Goal: Task Accomplishment & Management: Use online tool/utility

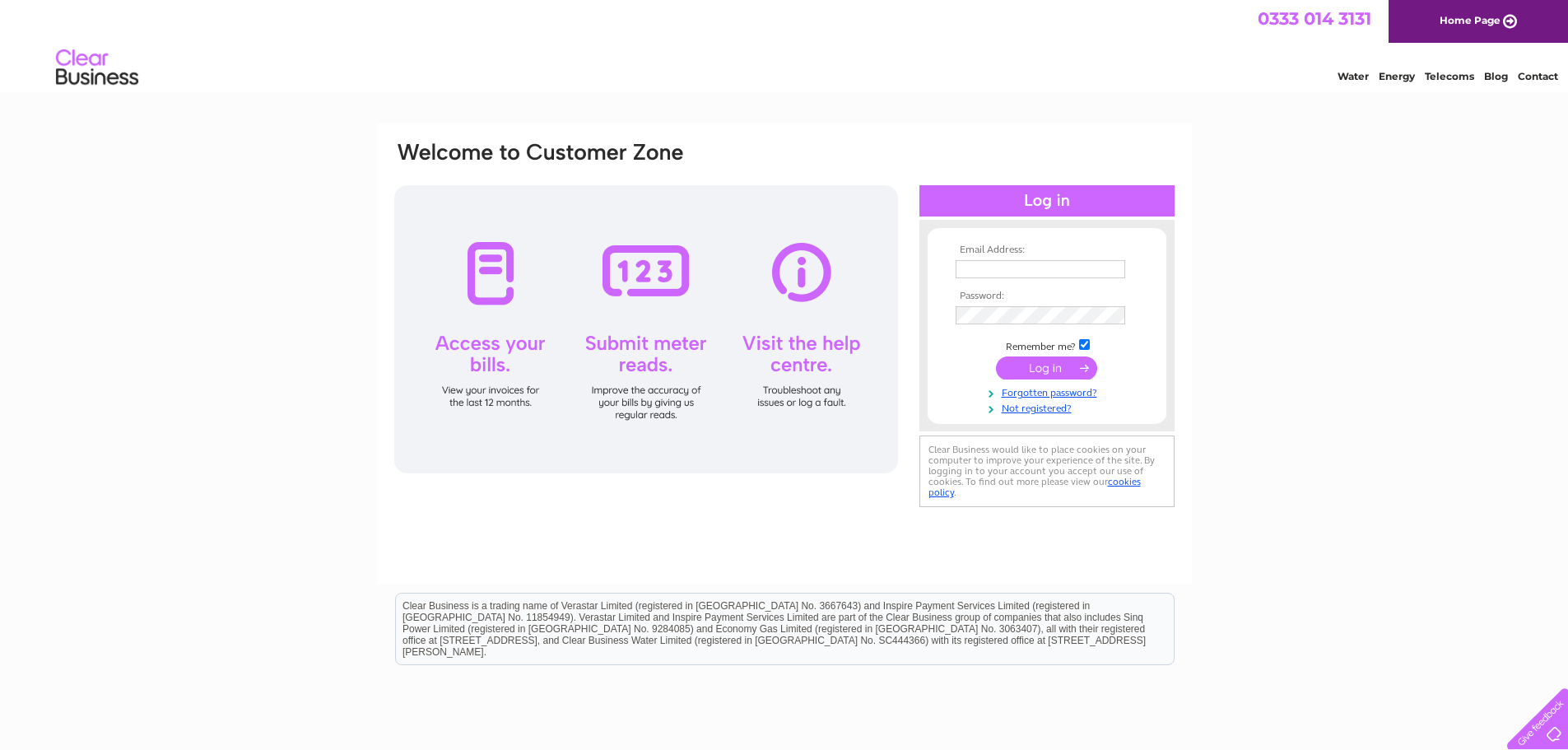
type input "office@beggshoes.com"
click at [1044, 371] on input "submit" at bounding box center [1047, 368] width 102 height 23
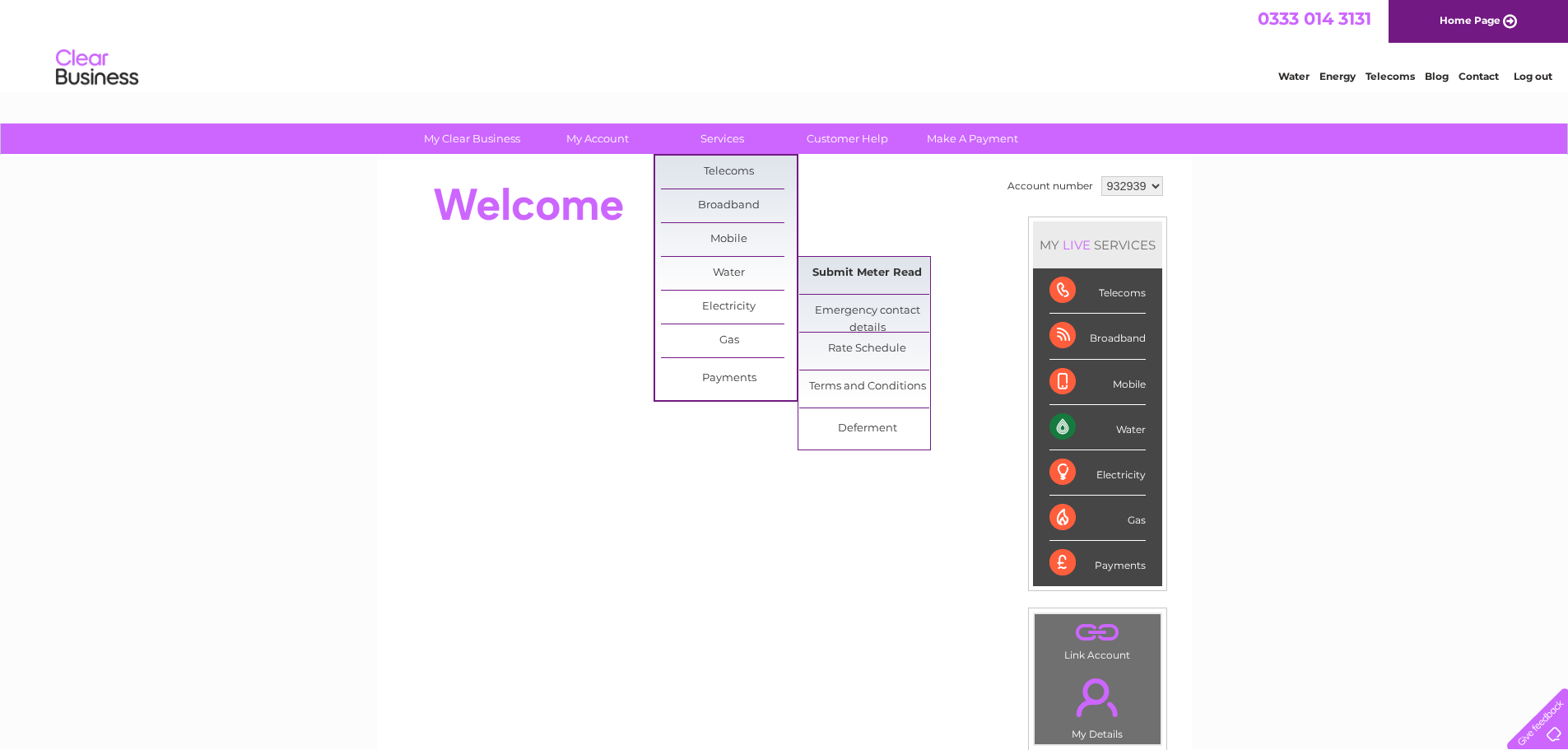
click at [820, 273] on link "Submit Meter Read" at bounding box center [867, 273] width 136 height 33
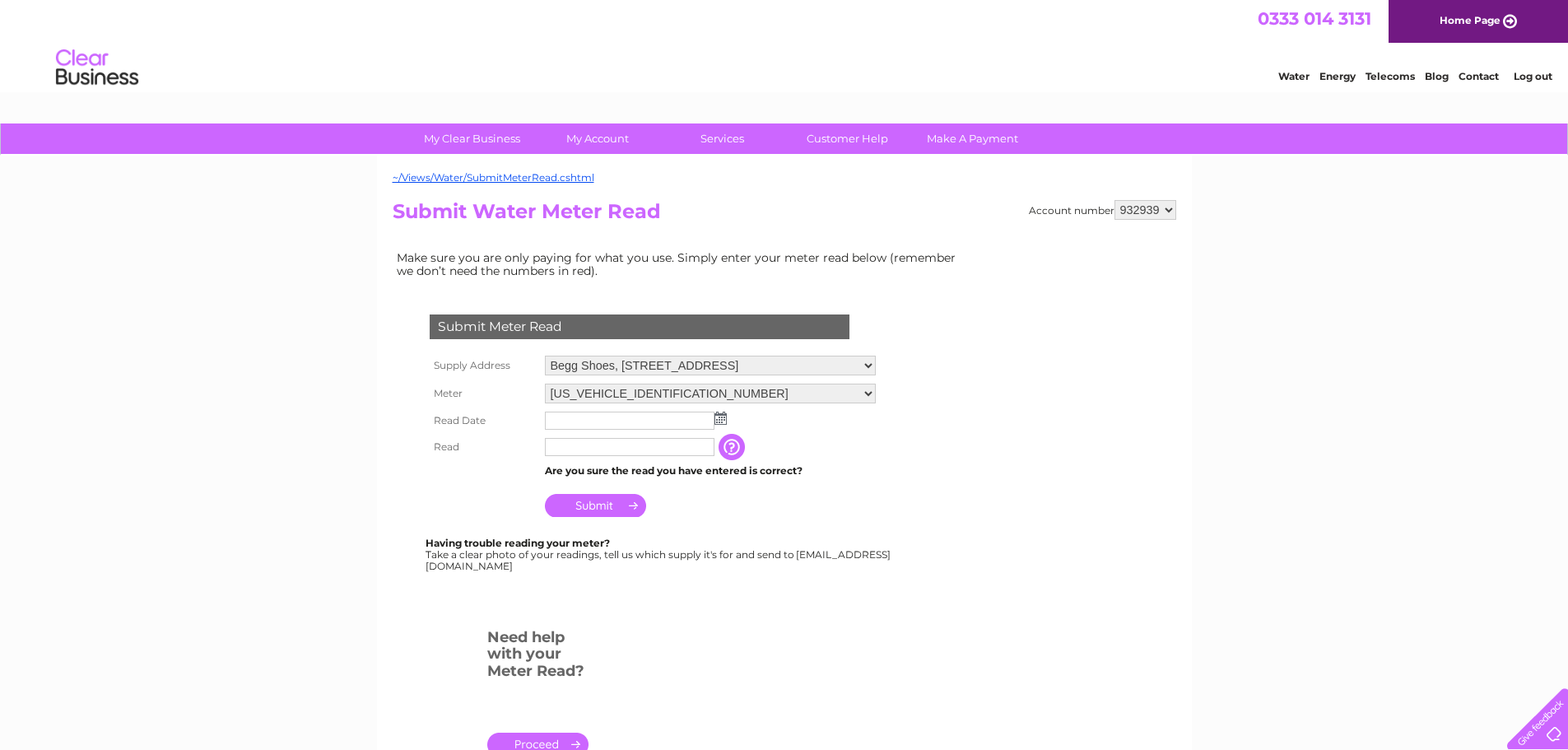
click at [595, 365] on select "Begg Shoes, 28 Union Street, Inverness, Inverness Shire, IV1 1PX 37 Market Plac…" at bounding box center [711, 365] width 331 height 20
select select "557300"
click at [545, 355] on select "Begg Shoes, 28 Union Street, Inverness, Inverness Shire, IV1 1PX 37 Market Plac…" at bounding box center [711, 366] width 331 height 21
click at [718, 420] on img at bounding box center [720, 418] width 12 height 13
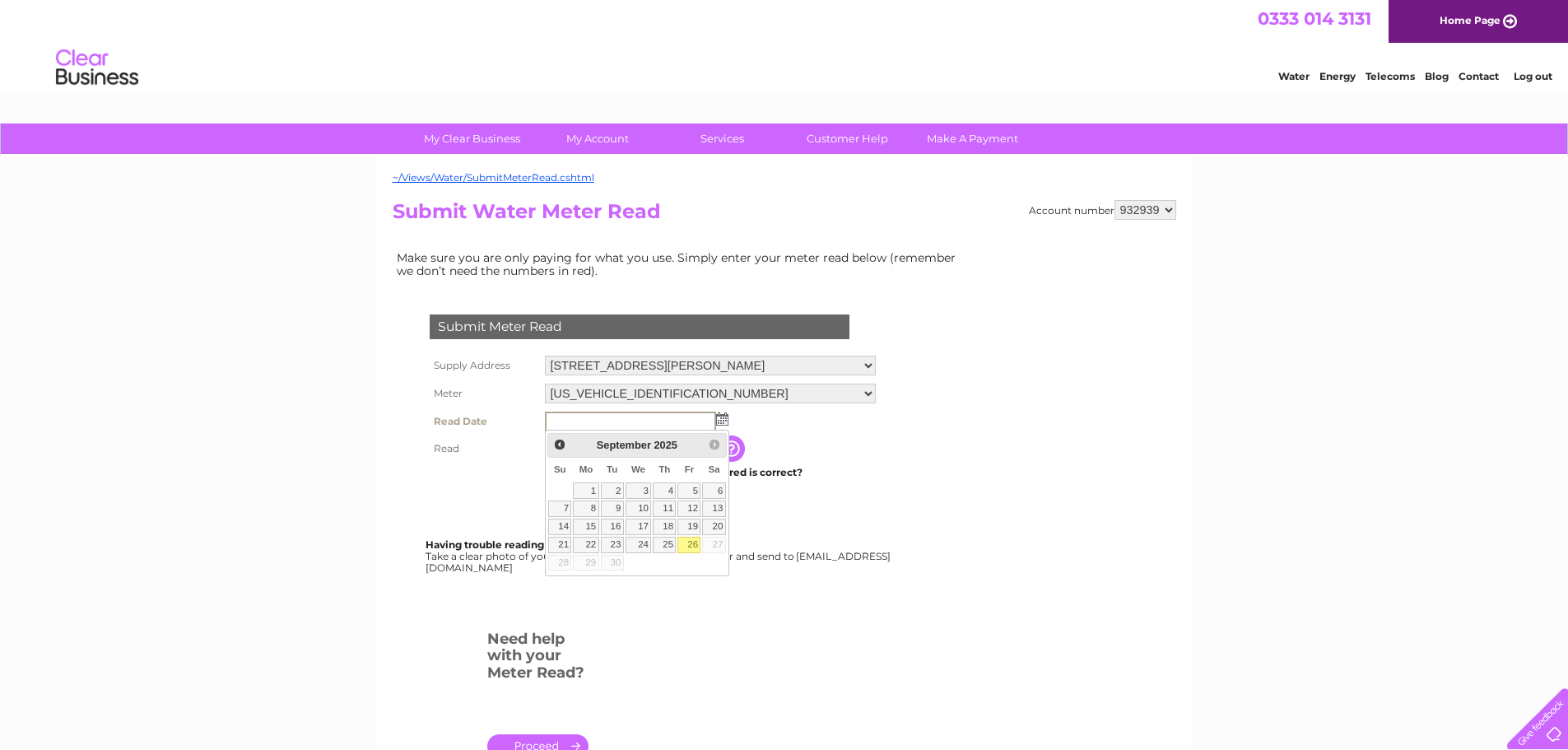
click at [685, 540] on link "26" at bounding box center [689, 545] width 23 height 16
type input "2025/09/26"
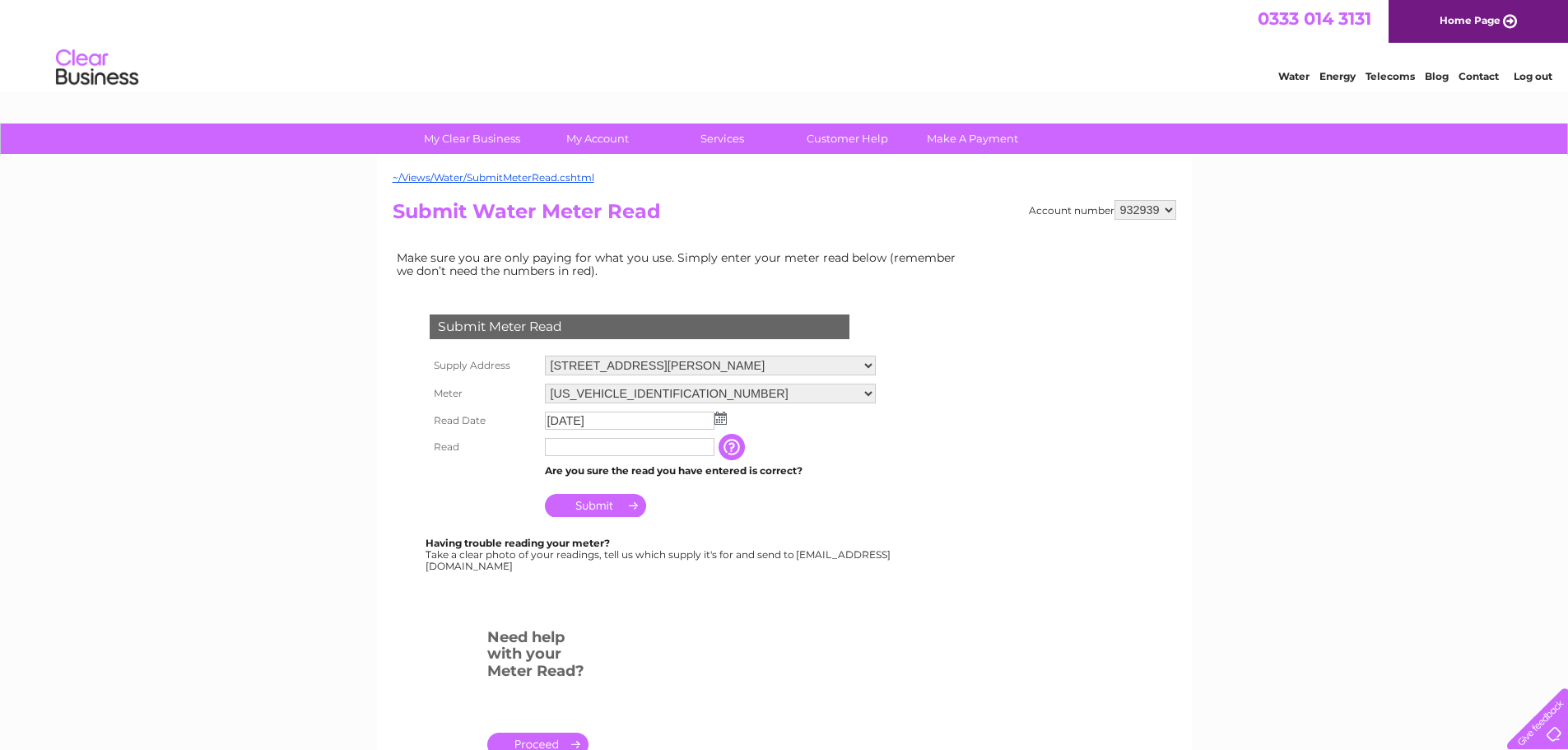
click at [641, 448] on input "text" at bounding box center [630, 447] width 169 height 18
type input "00193"
click at [613, 505] on input "Submit" at bounding box center [596, 508] width 102 height 23
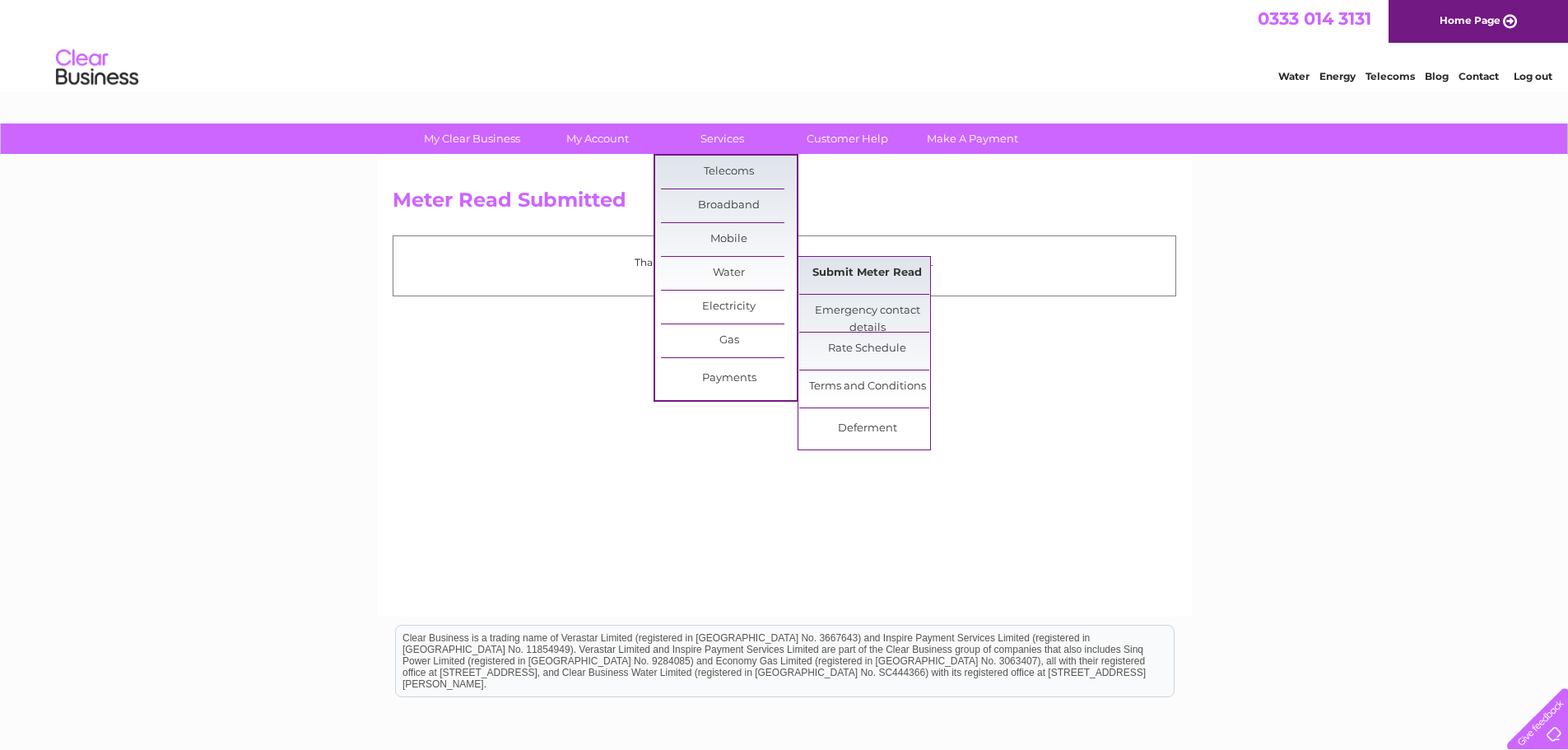
click at [827, 267] on link "Submit Meter Read" at bounding box center [867, 273] width 136 height 33
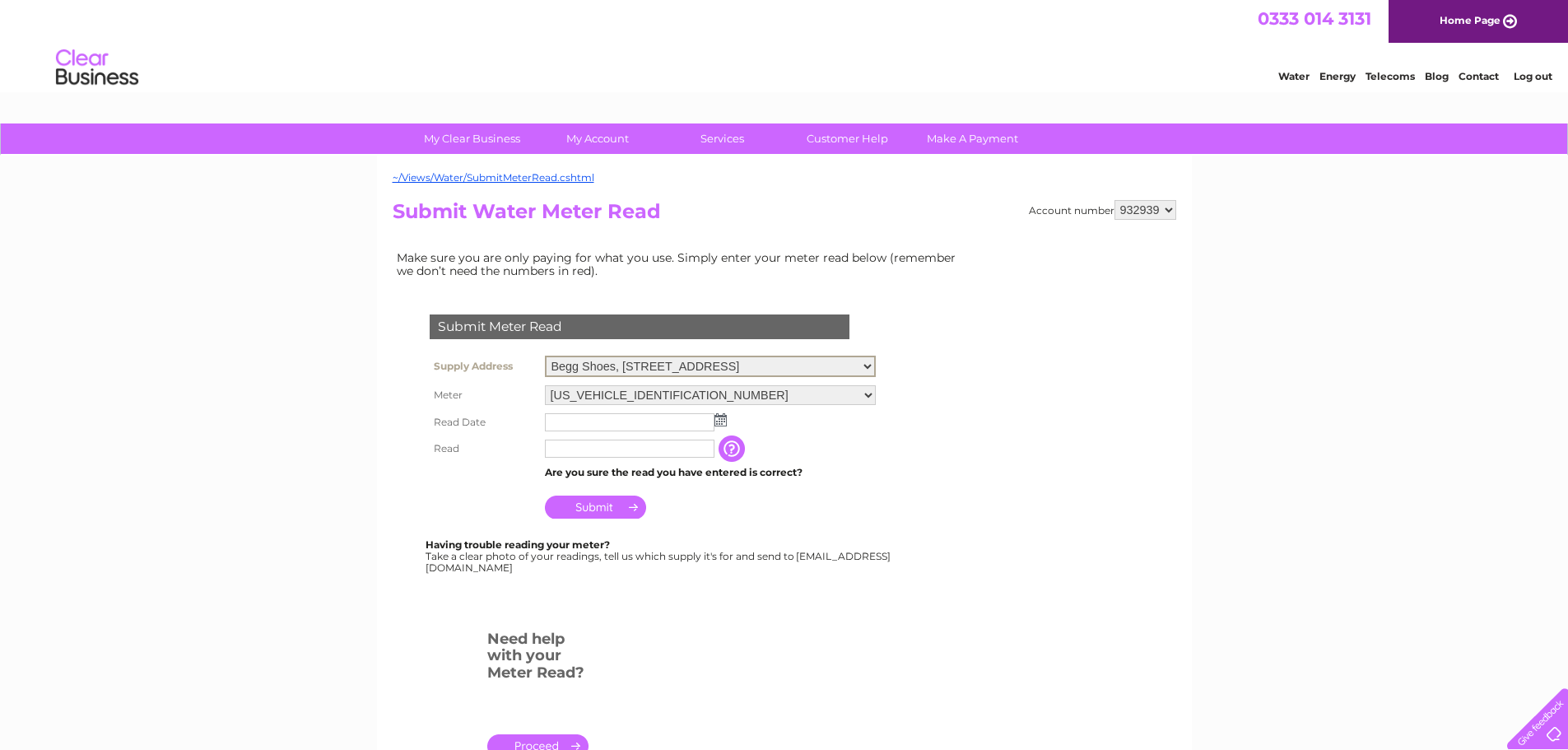
click at [716, 365] on select "Begg Shoes, [STREET_ADDRESS] [STREET_ADDRESS] [STREET_ADDRESS] [STREET_ADDRESS]…" at bounding box center [711, 366] width 331 height 21
select select "557299"
click at [545, 355] on select "Begg Shoes, 28 Union Street, Inverness, Inverness Shire, IV1 1PX 37 Market Plac…" at bounding box center [711, 366] width 331 height 21
click at [724, 420] on img at bounding box center [720, 418] width 12 height 13
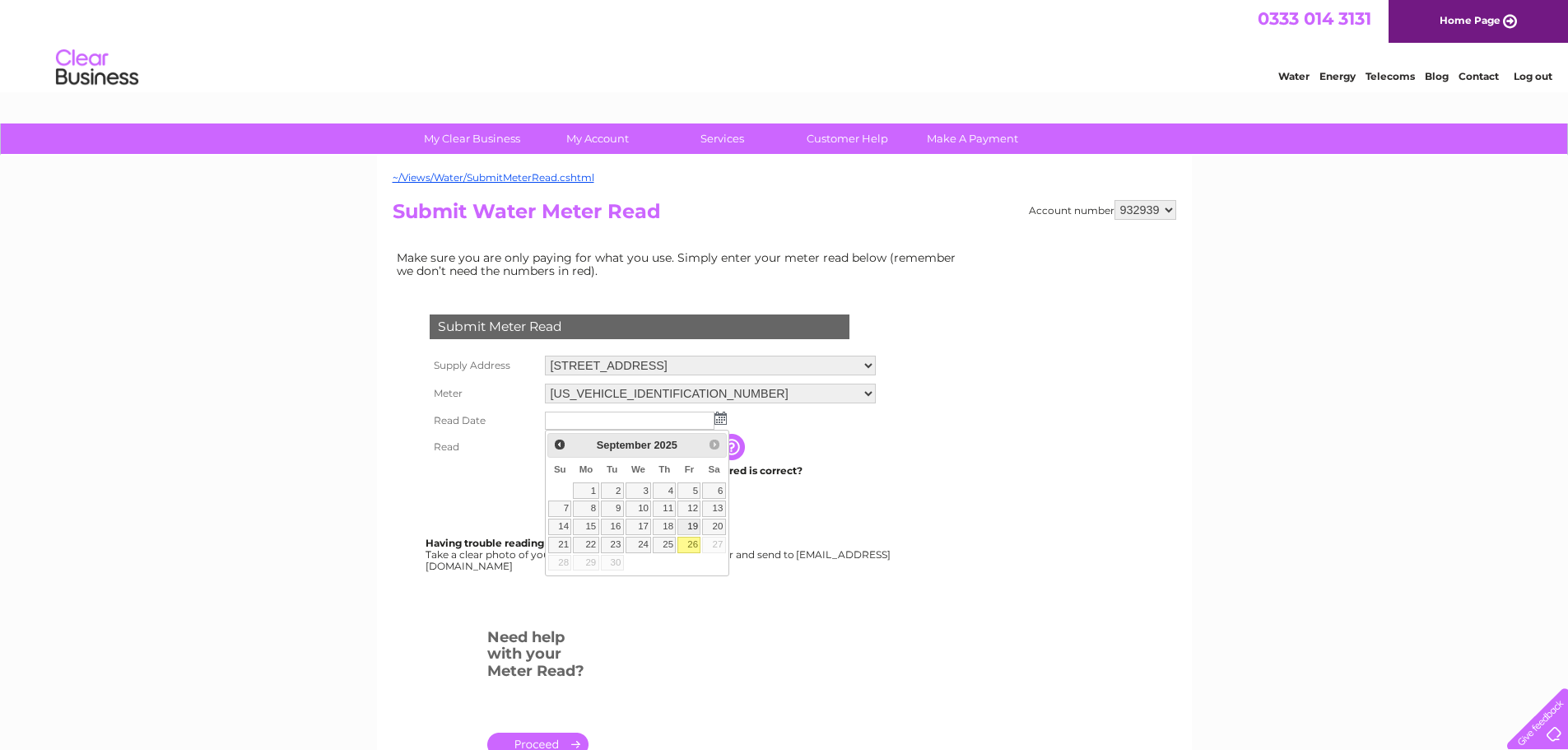
click at [687, 534] on link "19" at bounding box center [689, 526] width 23 height 16
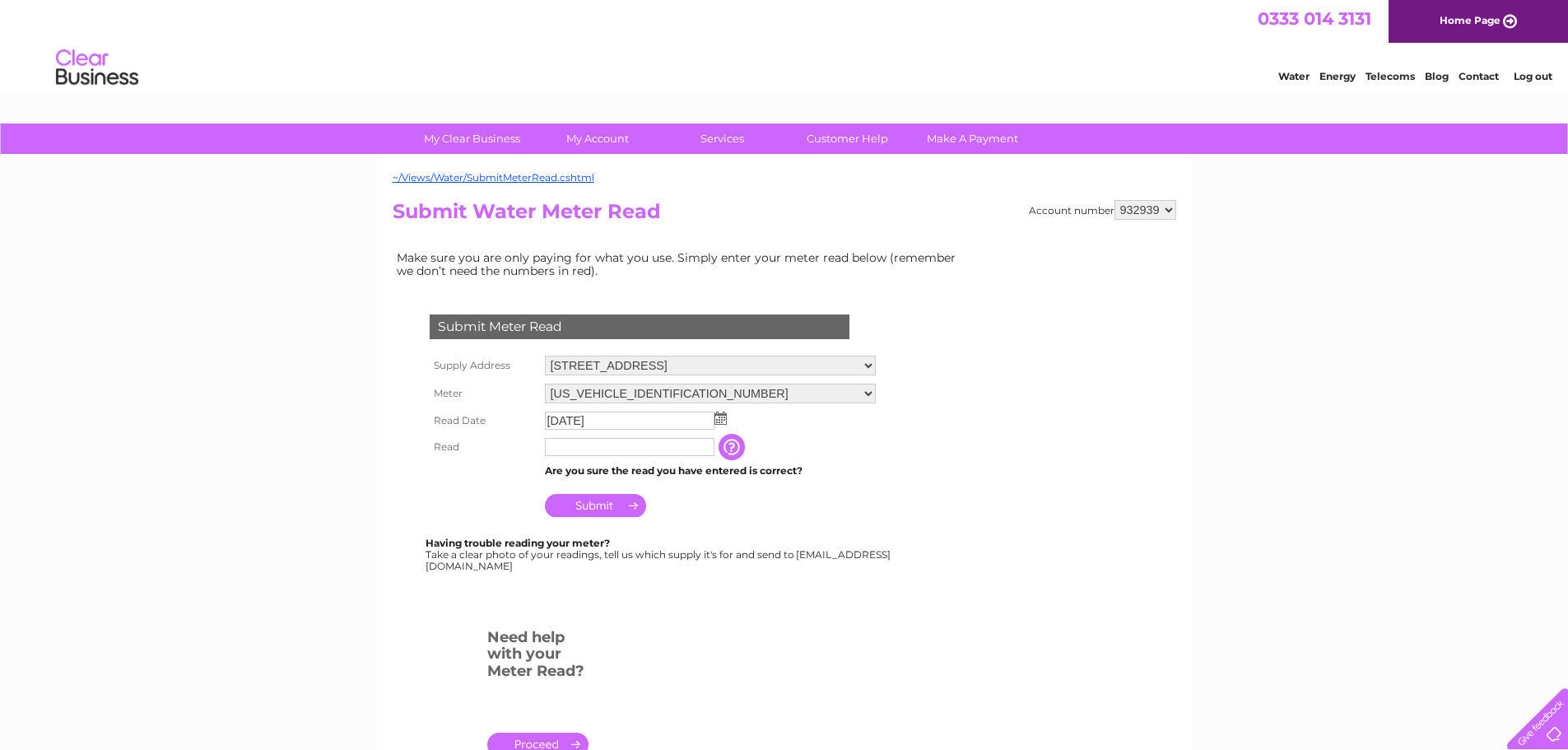
click at [720, 420] on img at bounding box center [720, 418] width 12 height 13
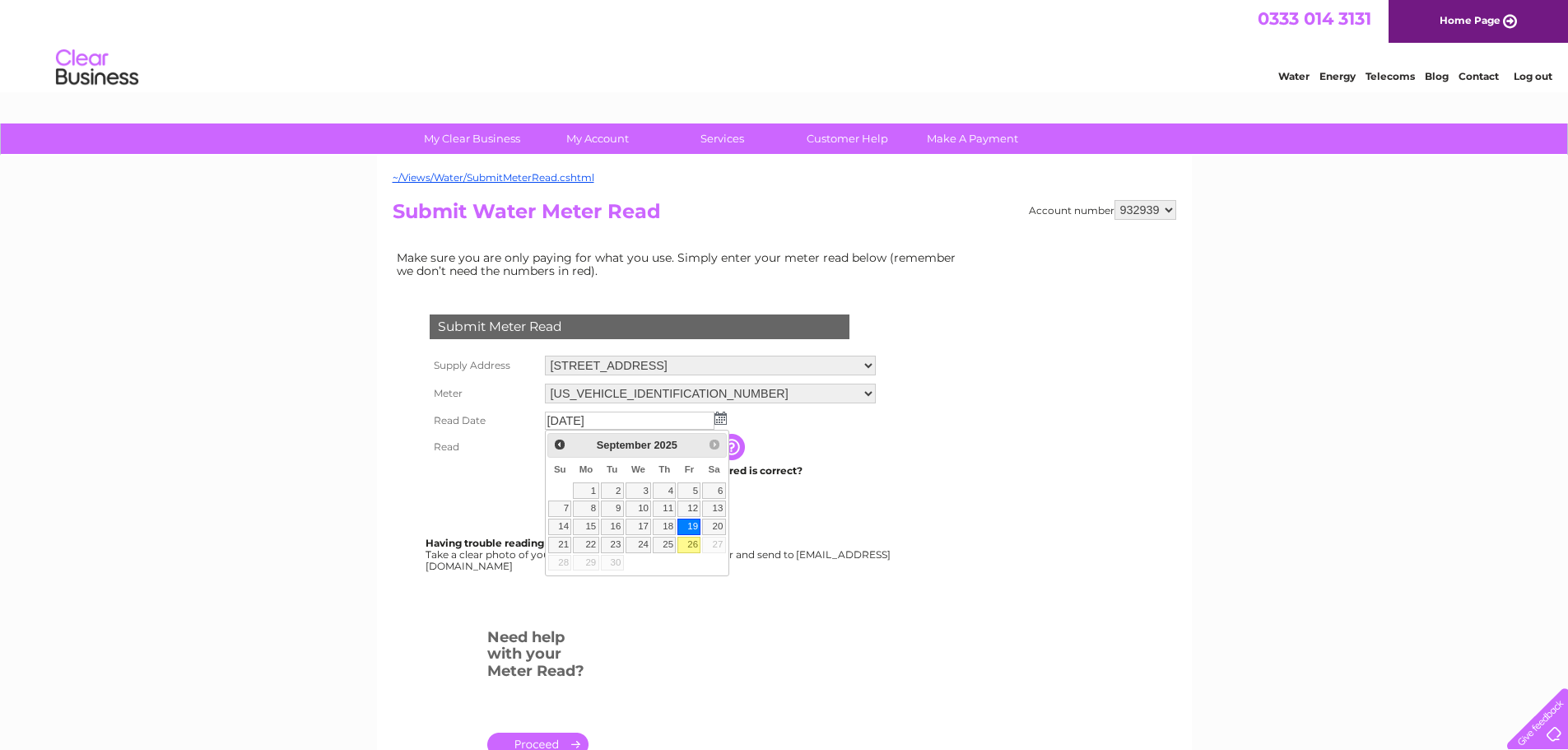
click at [695, 541] on link "26" at bounding box center [689, 545] width 23 height 16
type input "[DATE]"
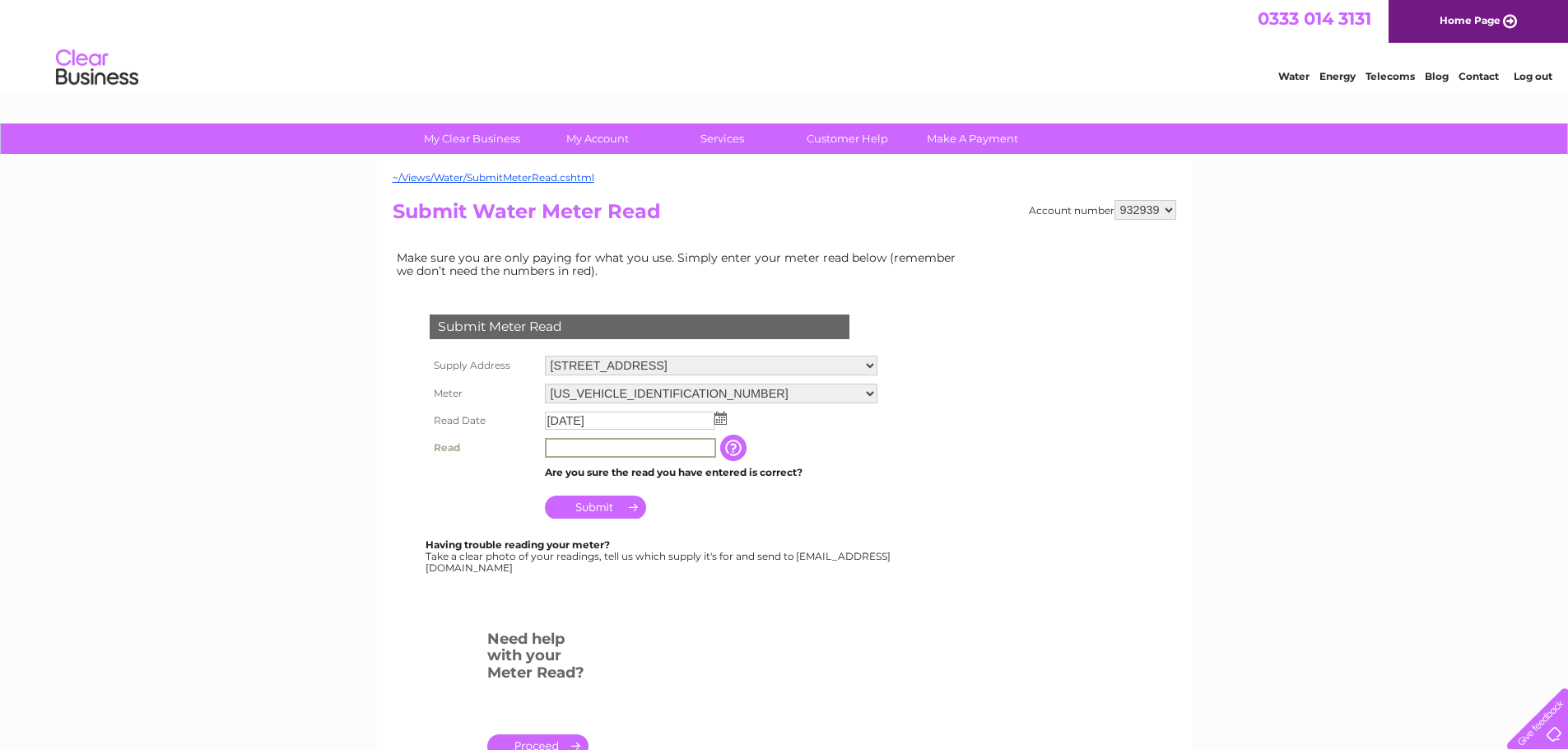
click at [598, 445] on input "text" at bounding box center [630, 448] width 171 height 20
type input "0206"
click at [750, 457] on input "button" at bounding box center [735, 448] width 29 height 27
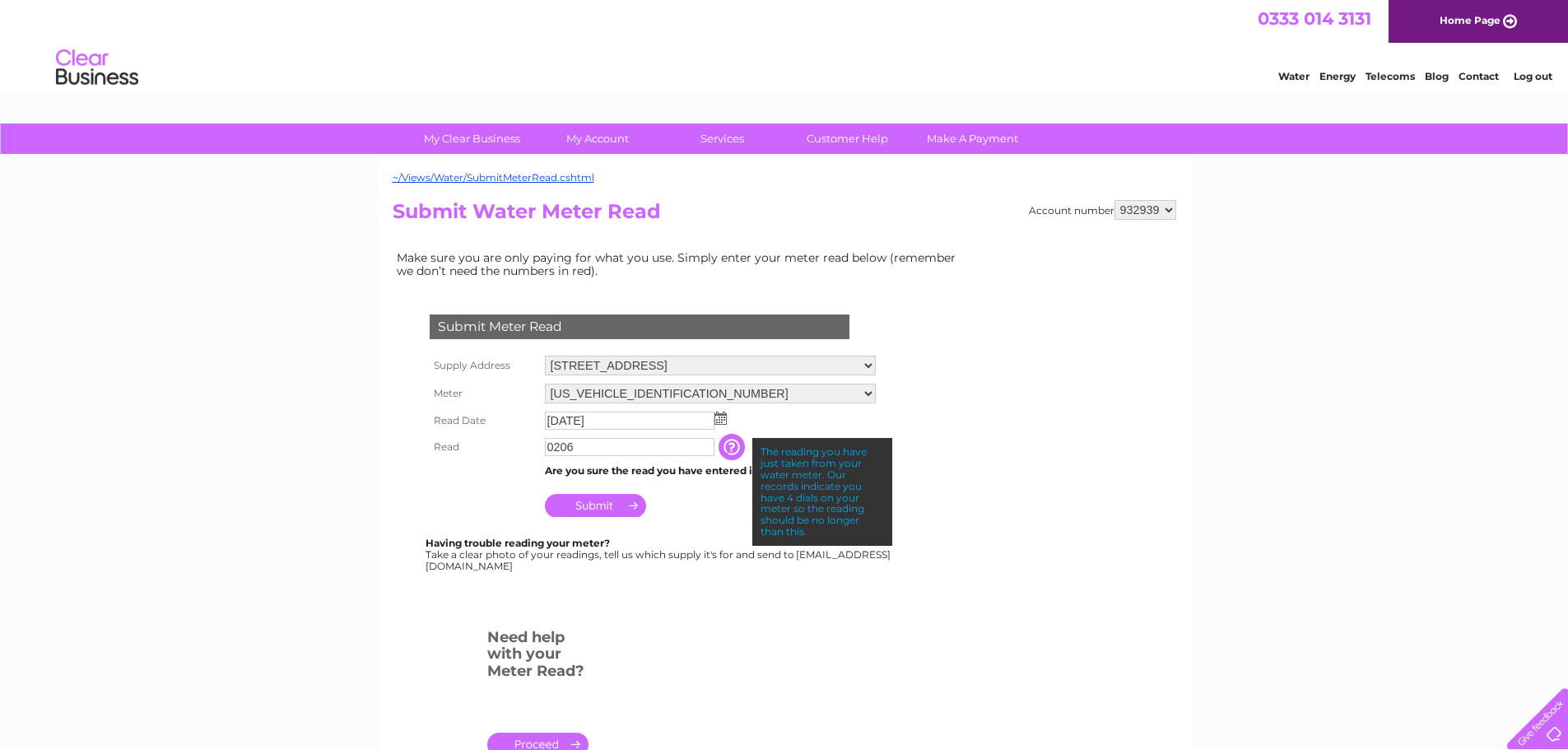
click at [579, 508] on input "Submit" at bounding box center [596, 506] width 102 height 23
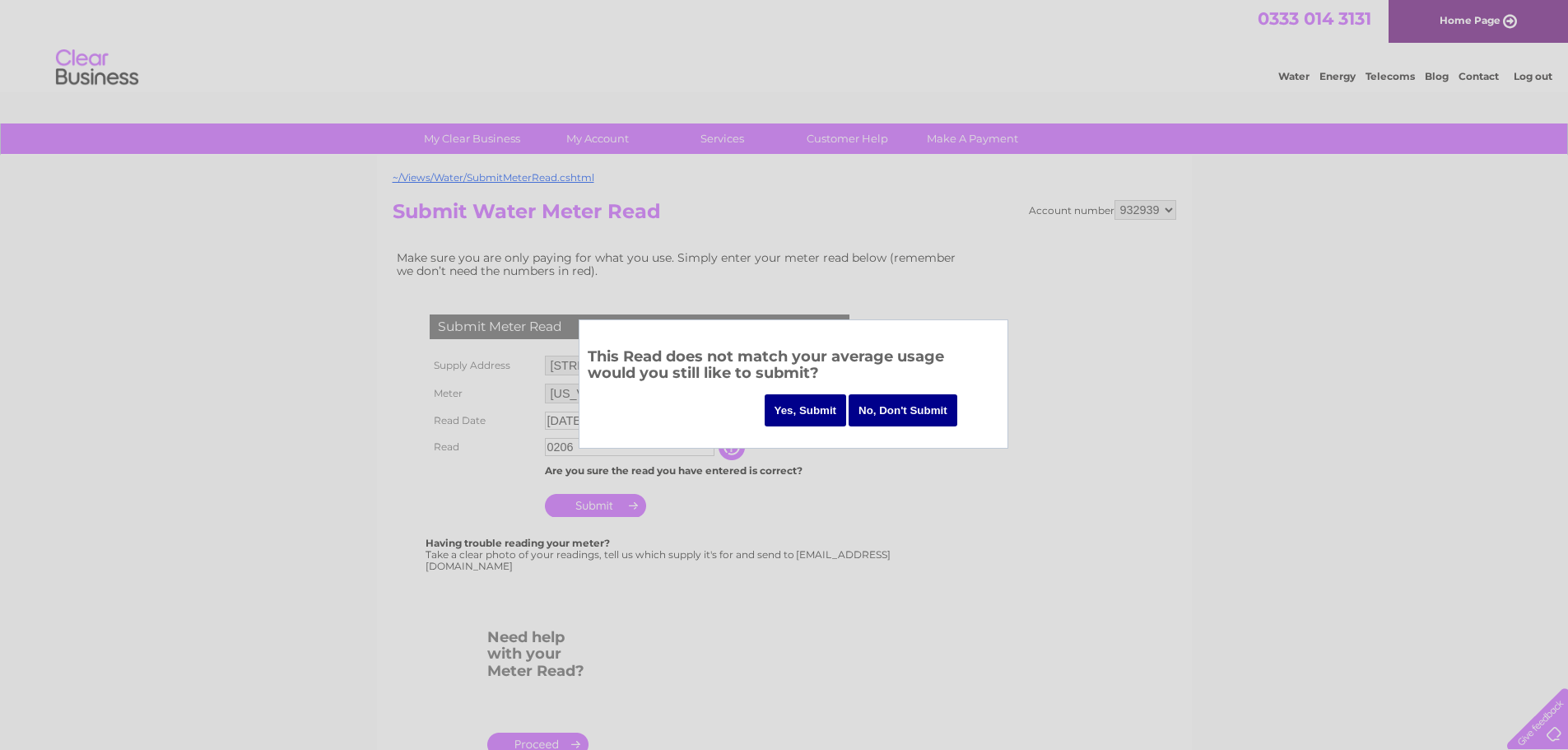
click at [787, 408] on input "Yes, Submit" at bounding box center [806, 411] width 82 height 32
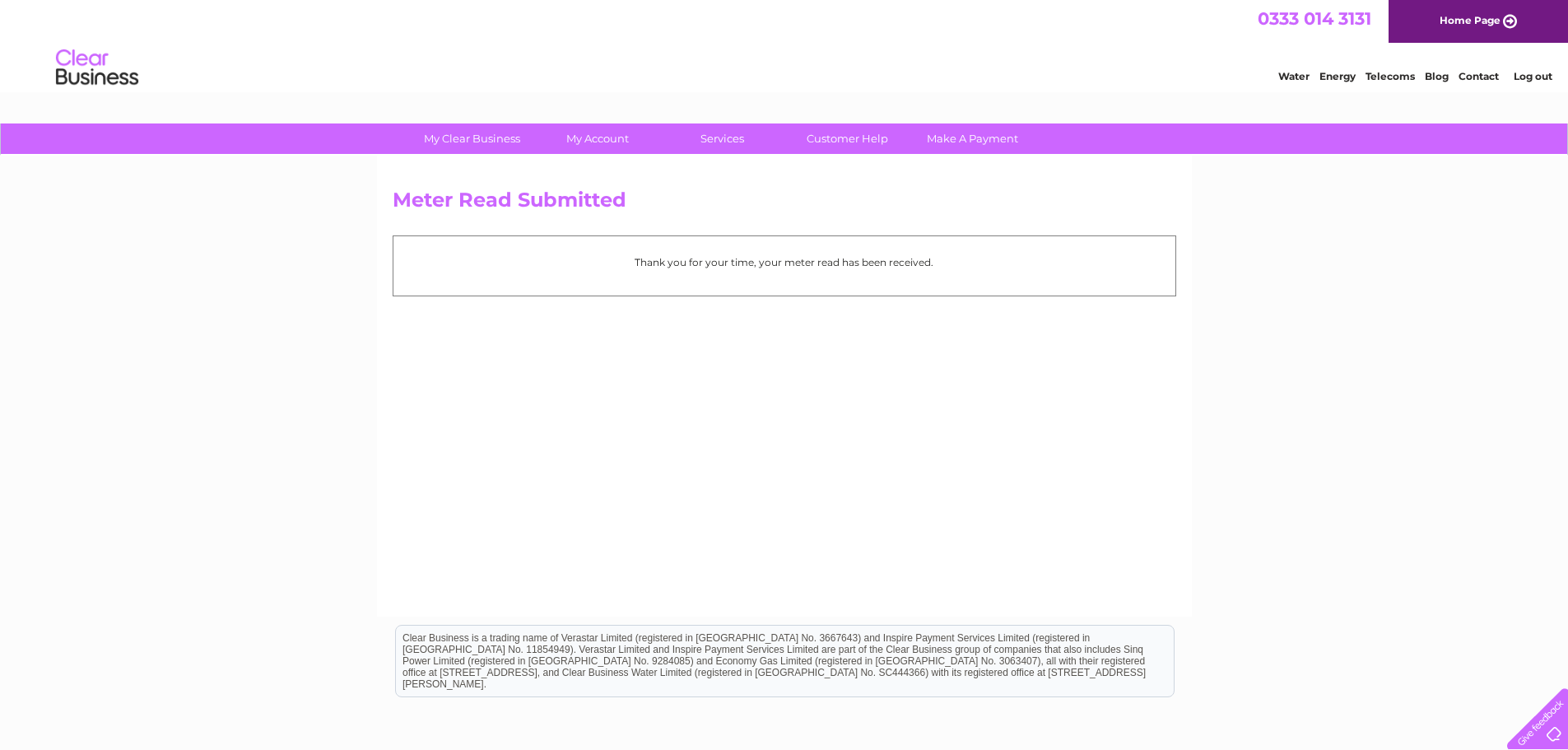
click at [856, 278] on div "Thank you for your time, your meter read has been received." at bounding box center [784, 265] width 784 height 60
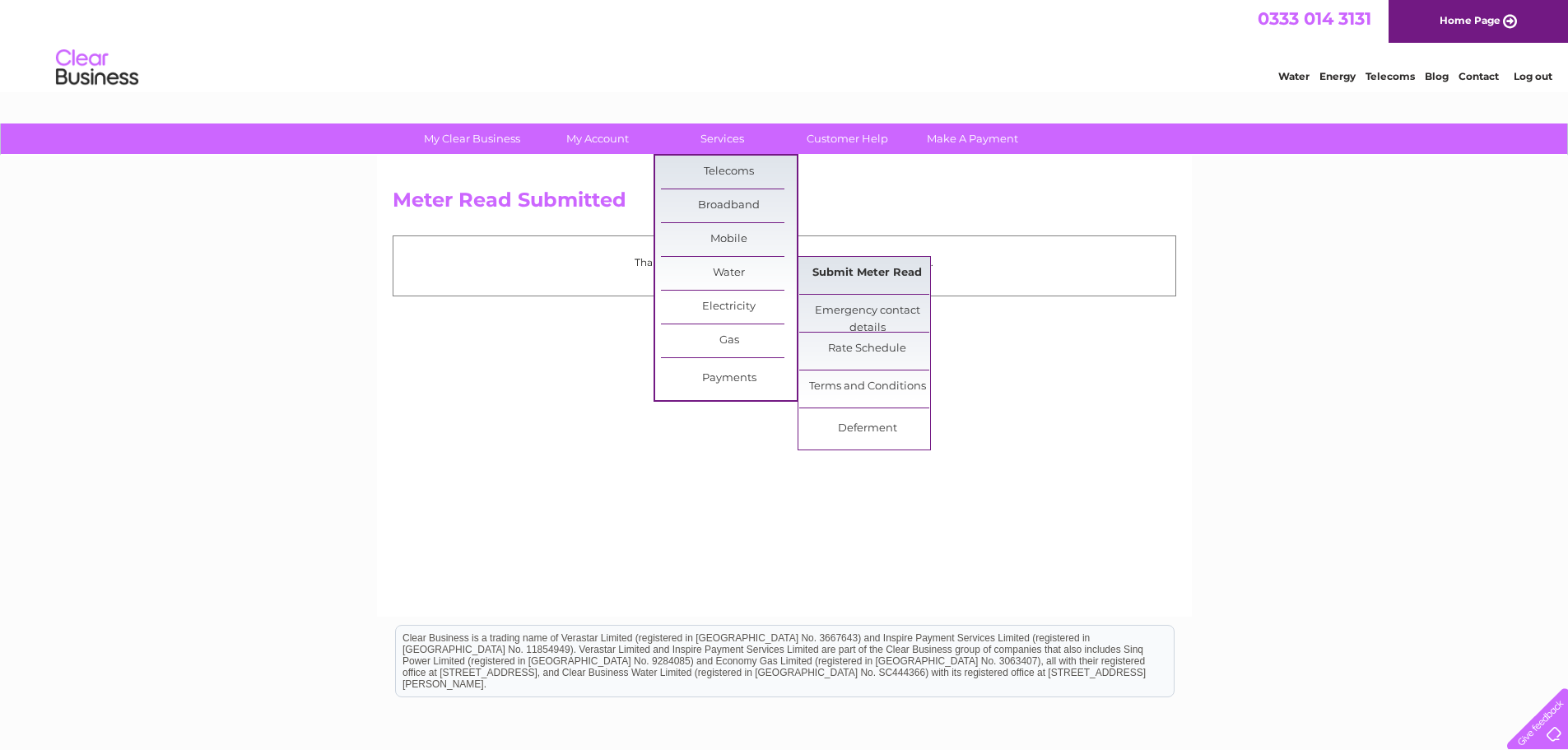
click at [842, 271] on link "Submit Meter Read" at bounding box center [867, 273] width 136 height 33
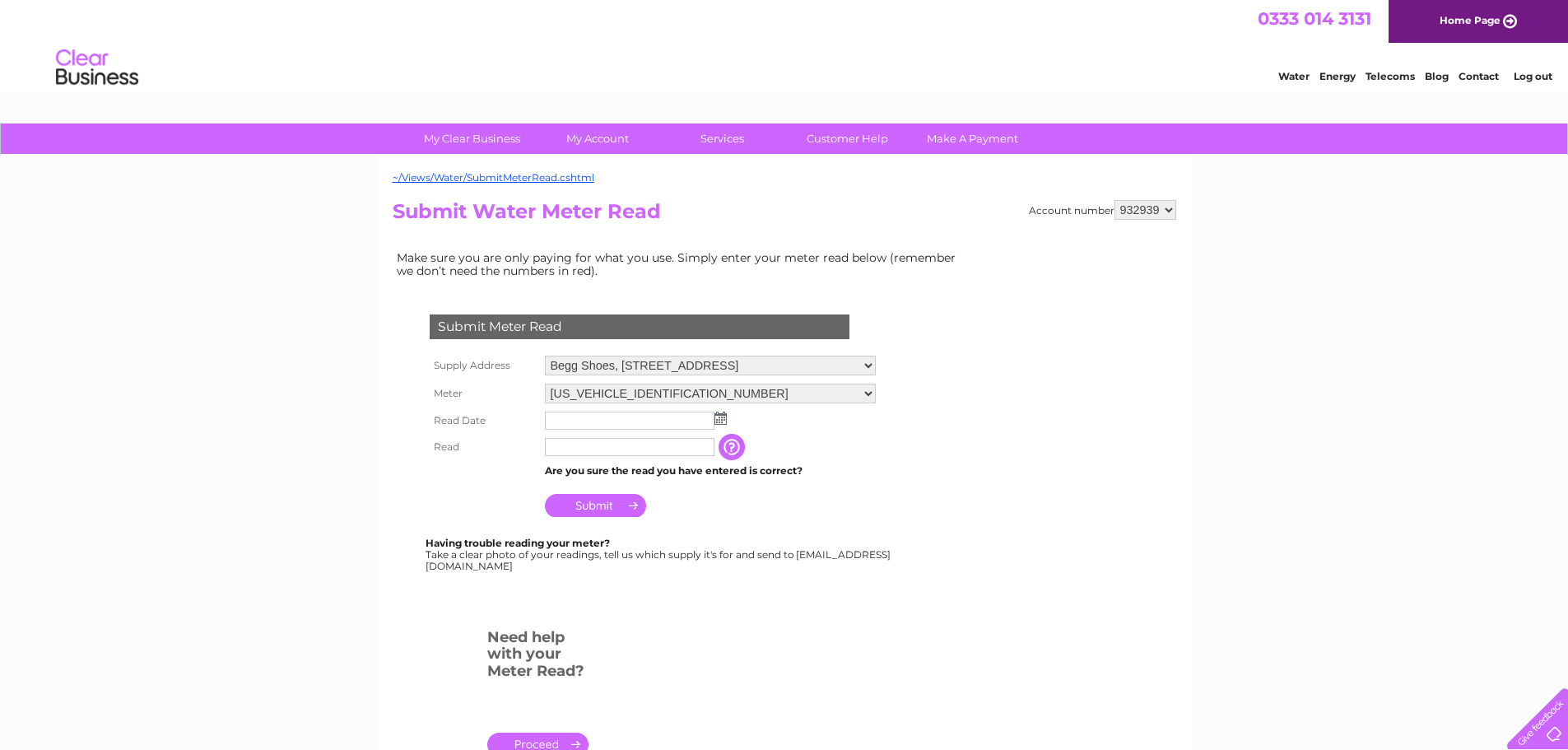
click at [717, 416] on img at bounding box center [720, 418] width 12 height 13
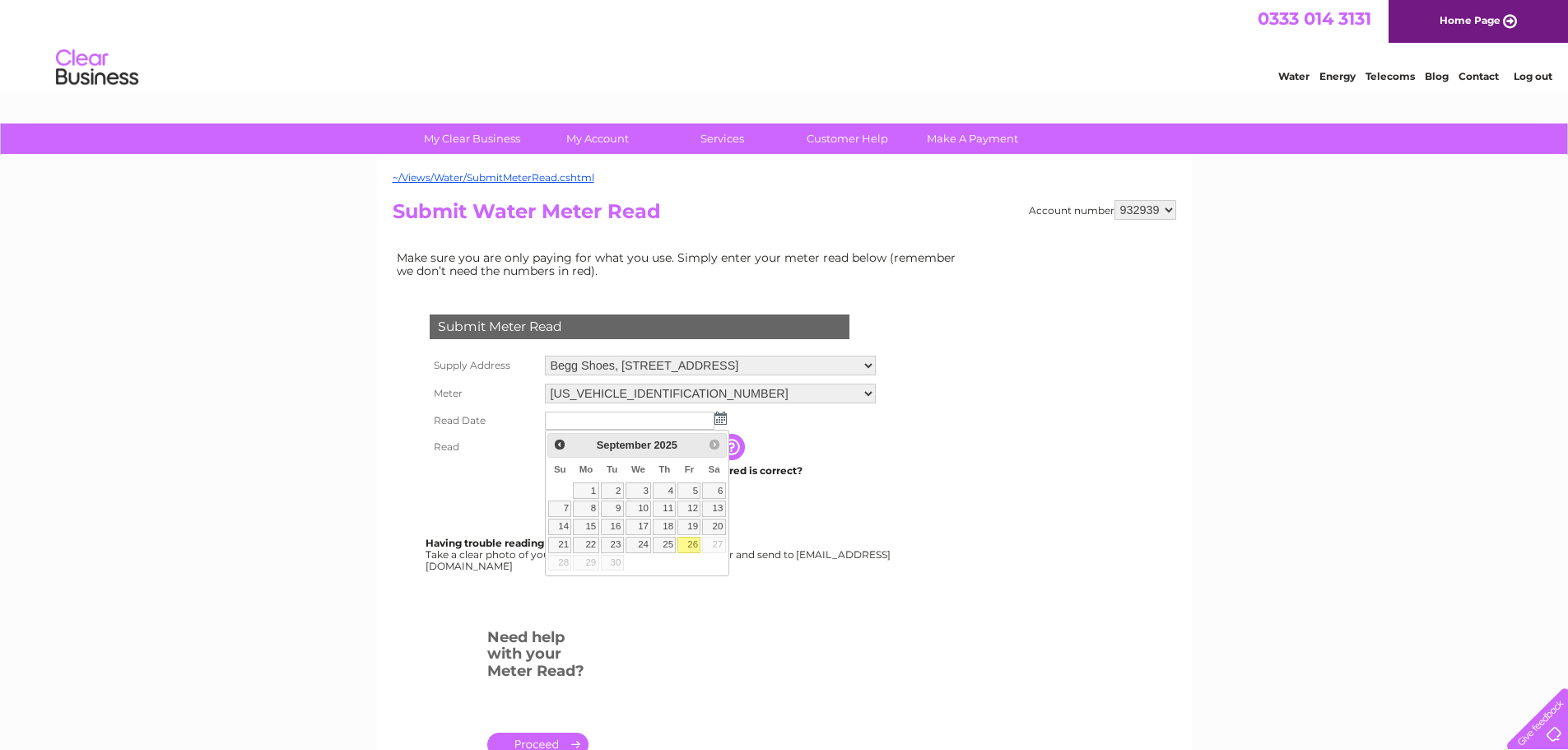
click at [689, 546] on link "26" at bounding box center [689, 545] width 23 height 16
type input "[DATE]"
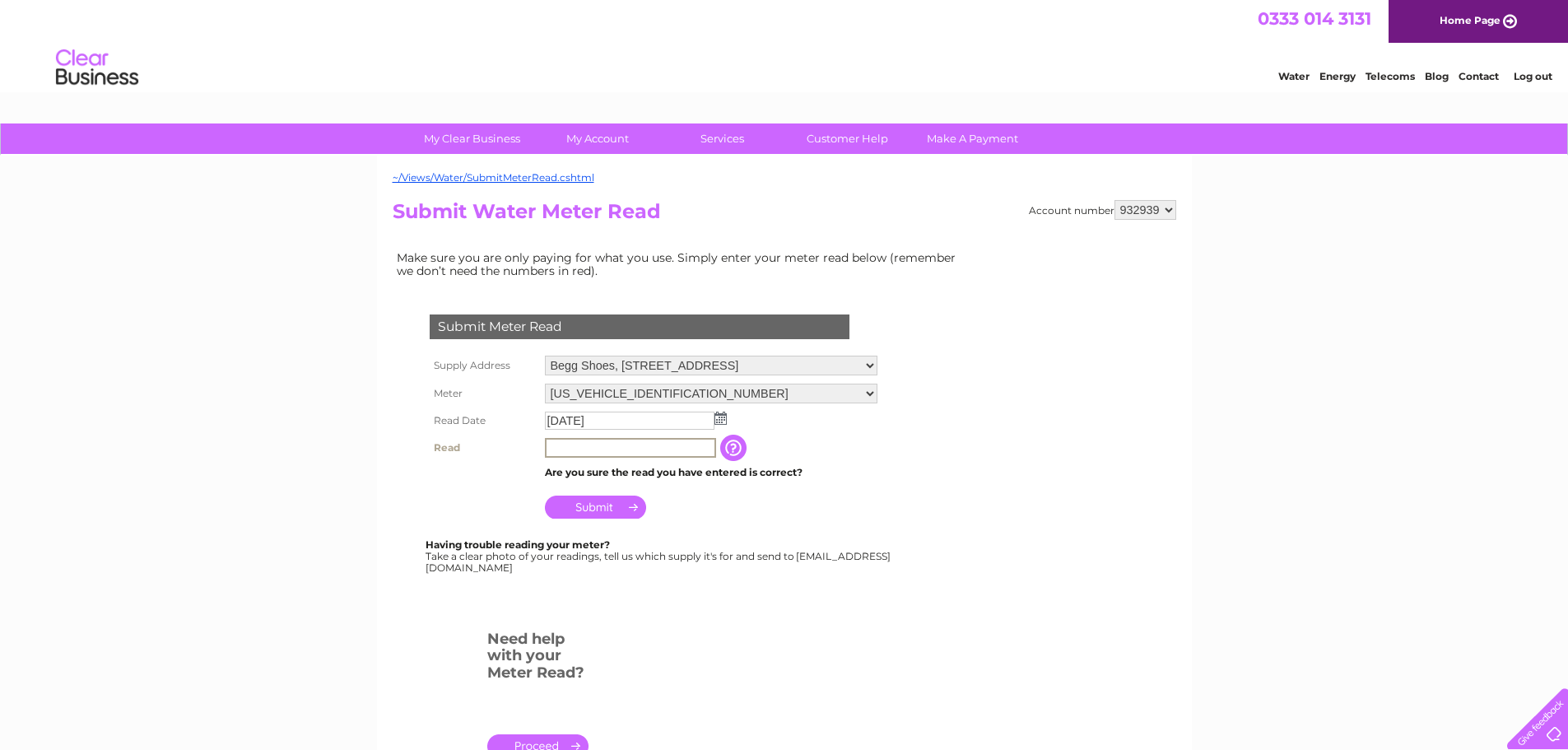
click at [593, 447] on input "text" at bounding box center [630, 448] width 171 height 20
type input "00150"
click at [589, 514] on input "Submit" at bounding box center [596, 506] width 102 height 23
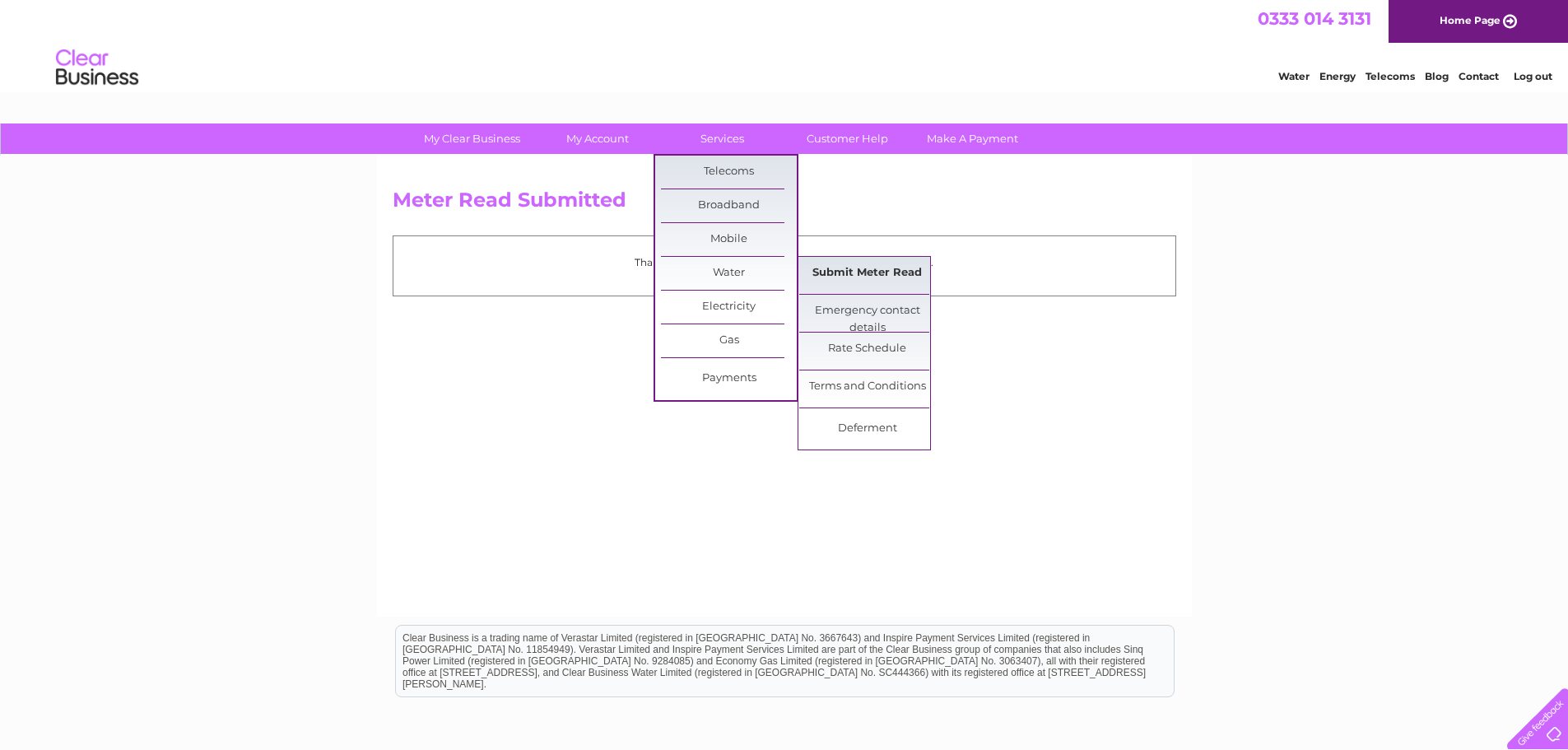
click at [813, 273] on link "Submit Meter Read" at bounding box center [867, 273] width 136 height 33
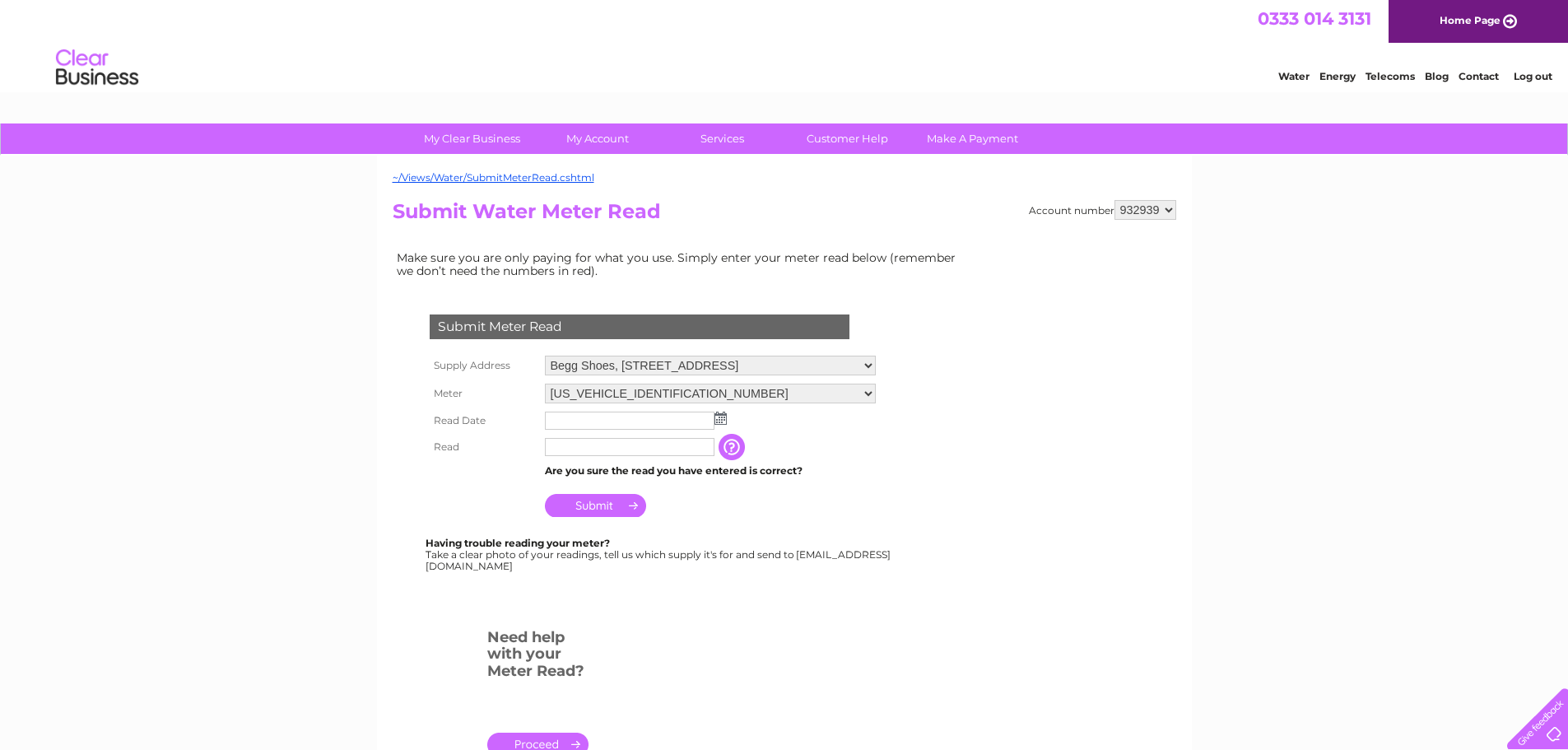
click at [741, 368] on select "Begg Shoes, 28 Union Street, Inverness, Inverness Shire, IV1 1PX 37 Market Plac…" at bounding box center [711, 365] width 331 height 20
select select "557302"
click at [545, 355] on select "Begg Shoes, 28 Union Street, Inverness, Inverness Shire, IV1 1PX 37 Market Plac…" at bounding box center [711, 366] width 331 height 21
click at [719, 420] on img at bounding box center [720, 418] width 12 height 13
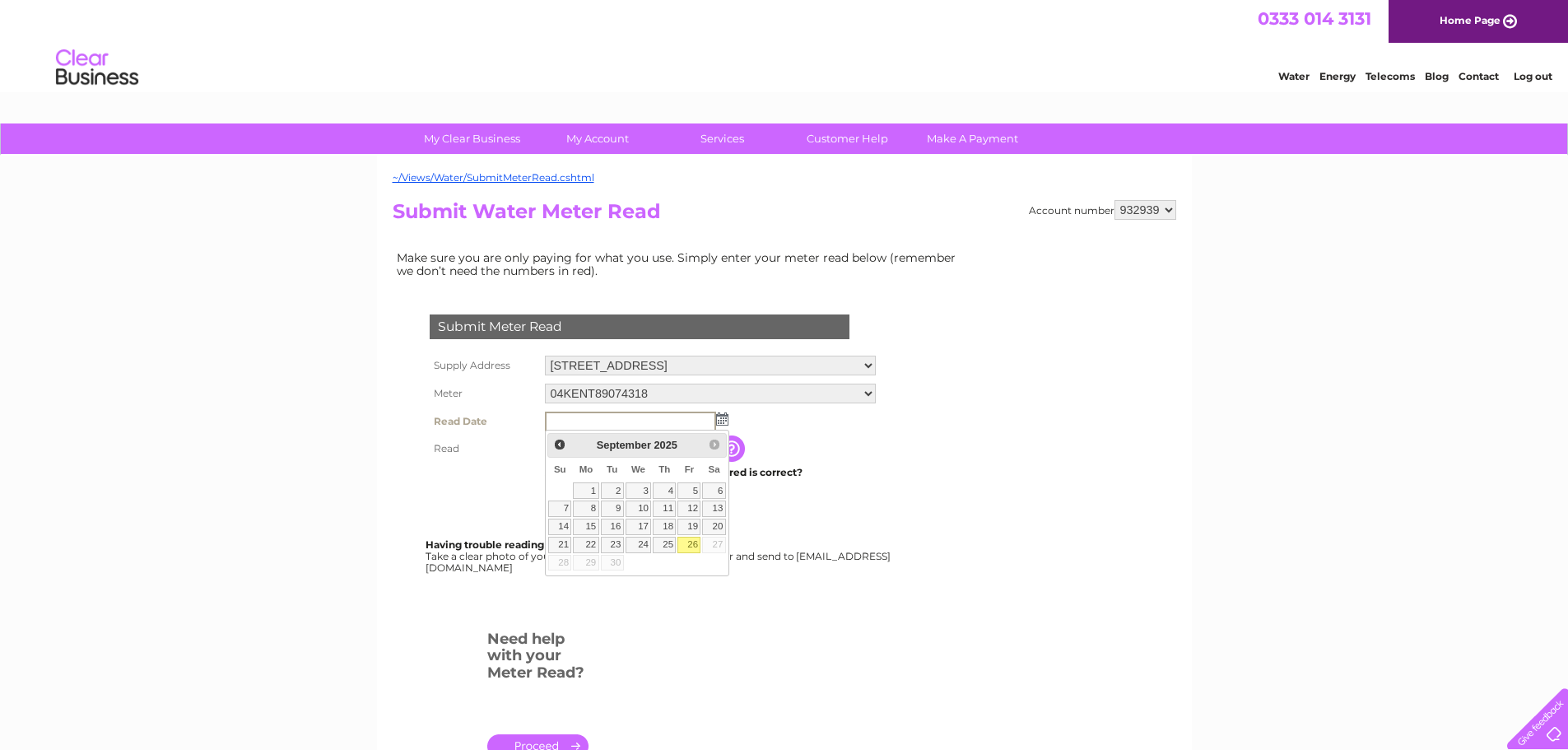
click at [689, 541] on link "26" at bounding box center [689, 545] width 23 height 16
type input "2025/09/26"
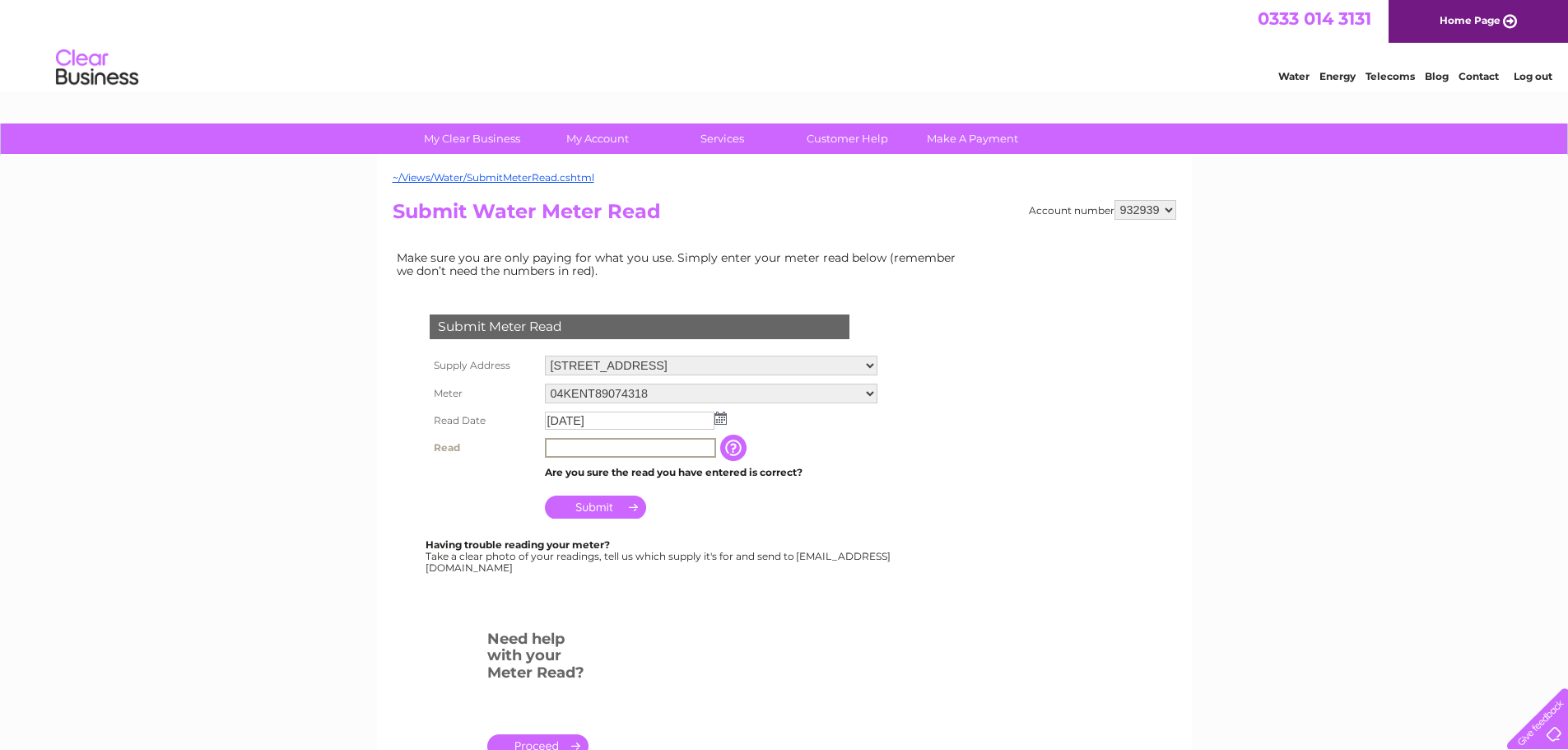
click at [610, 445] on input "text" at bounding box center [630, 448] width 171 height 20
type input "1555"
click at [583, 501] on input "Submit" at bounding box center [596, 508] width 102 height 23
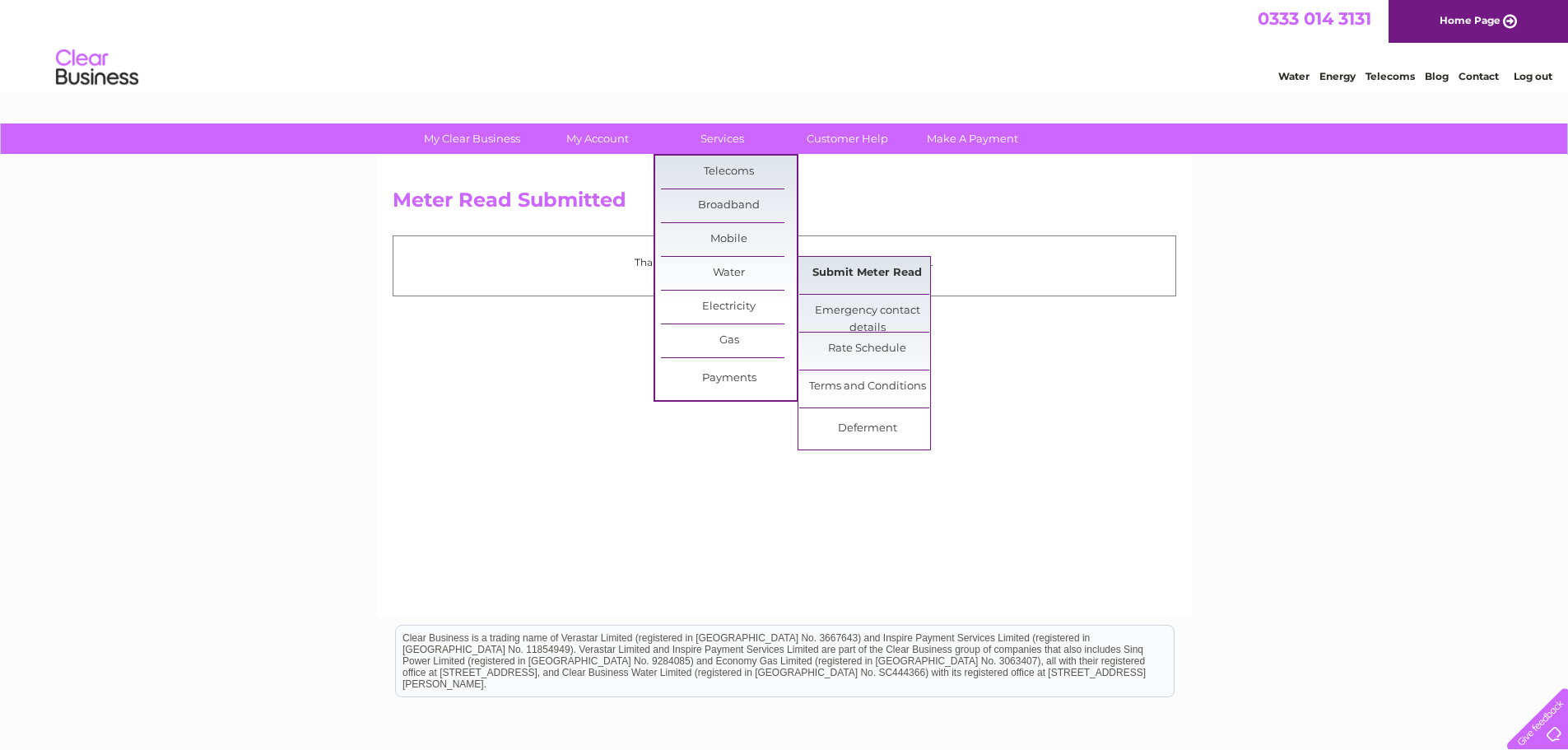
click at [833, 270] on link "Submit Meter Read" at bounding box center [867, 273] width 136 height 33
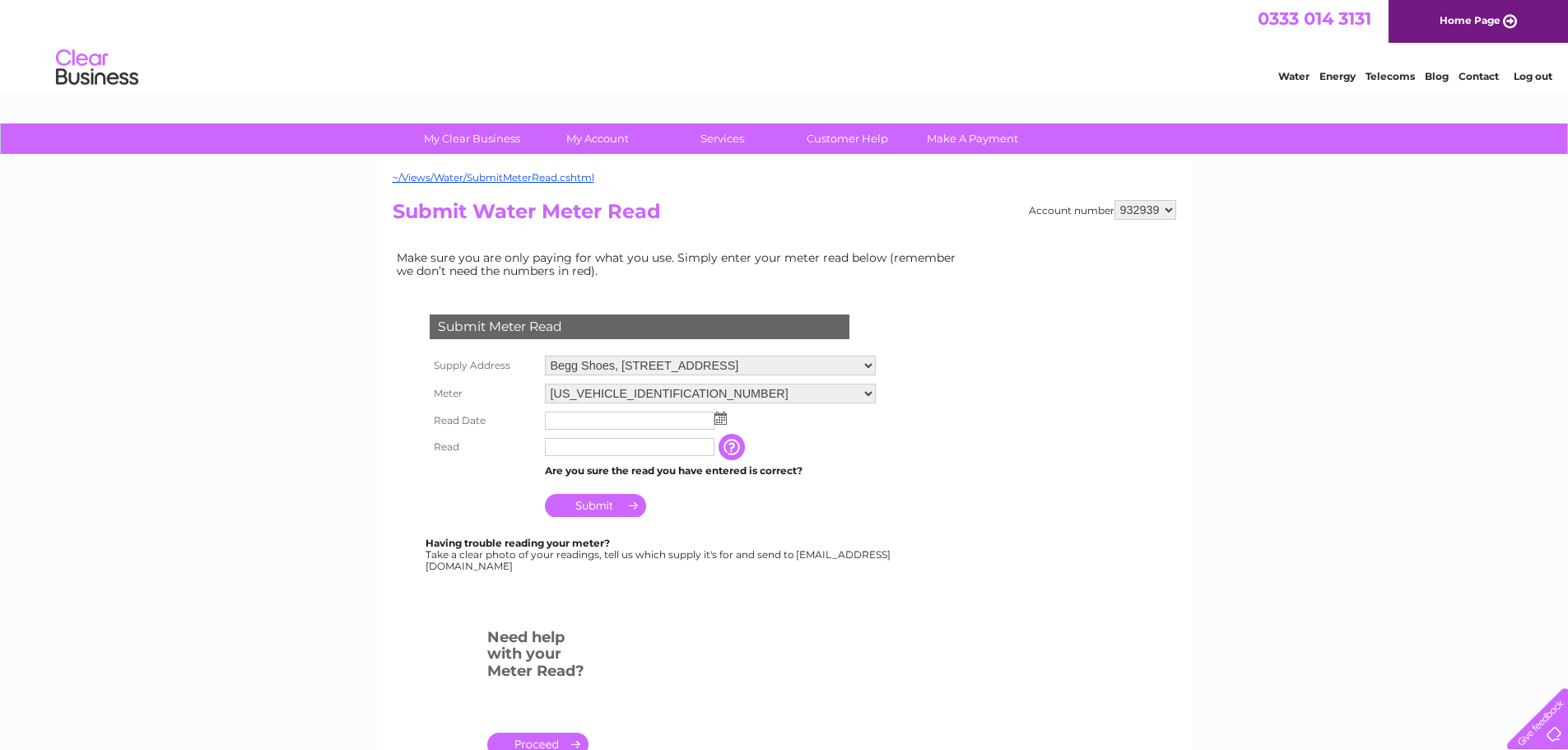
click at [746, 365] on select "Begg Shoes, 28 Union Street, Inverness, Inverness Shire, IV1 1PX 37 Market Plac…" at bounding box center [711, 365] width 331 height 20
select select "557308"
click at [545, 355] on select "Begg Shoes, 28 Union Street, Inverness, Inverness Shire, IV1 1PX 37 Market Plac…" at bounding box center [711, 366] width 331 height 21
click at [717, 420] on img at bounding box center [720, 418] width 12 height 13
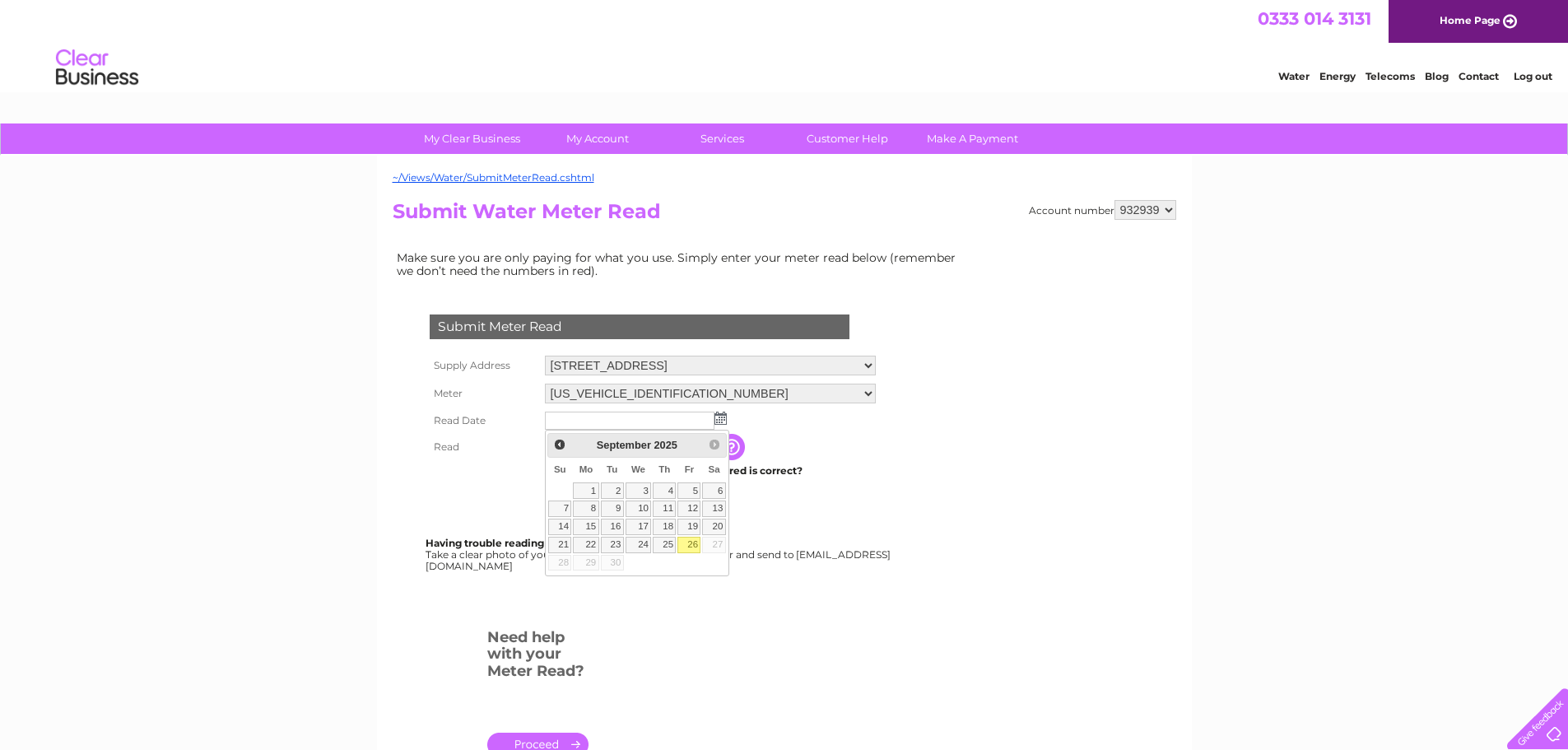
drag, startPoint x: 697, startPoint y: 545, endPoint x: 687, endPoint y: 526, distance: 21.5
click at [696, 545] on link "26" at bounding box center [689, 545] width 23 height 16
type input "[DATE]"
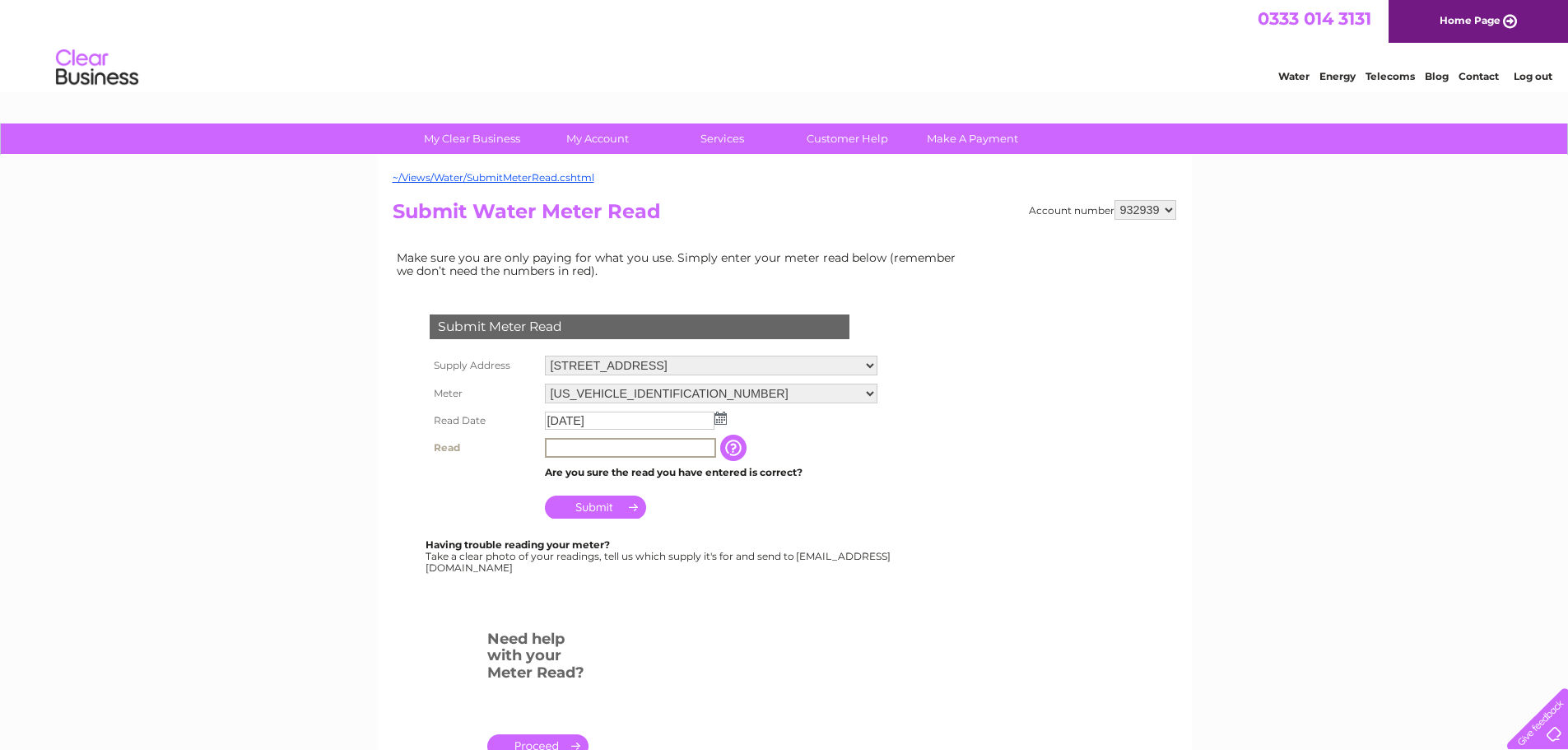
click at [636, 450] on input "text" at bounding box center [630, 448] width 171 height 20
type input "00041"
click at [596, 508] on input "Submit" at bounding box center [596, 508] width 102 height 23
